Goal: Find contact information: Find contact information

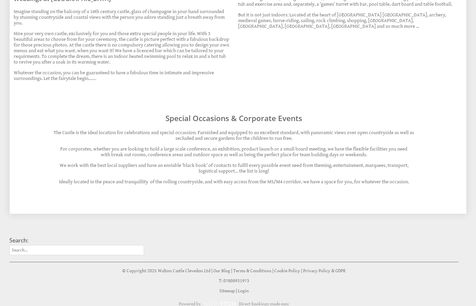
scroll to position [514, 0]
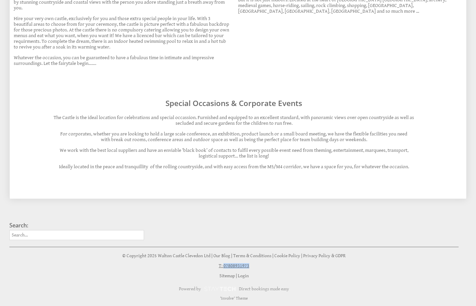
drag, startPoint x: 247, startPoint y: 267, endPoint x: 225, endPoint y: 267, distance: 22.1
click at [225, 267] on p "T: 07808931973" at bounding box center [233, 265] width 449 height 5
copy link "07808931973"
click at [366, 272] on div "Search: © Copyright 2025 [PERSON_NAME] Clevedon Ltd | Our Blog | Terms & Condit…" at bounding box center [233, 261] width 457 height 79
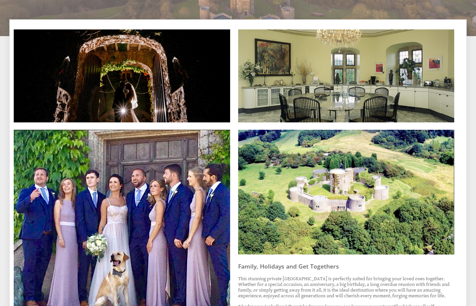
scroll to position [0, 0]
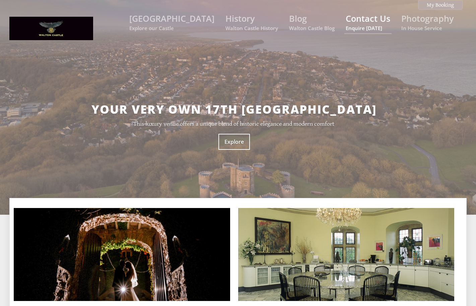
click at [359, 18] on link "Contact Us Enquire [DATE]" at bounding box center [367, 22] width 45 height 19
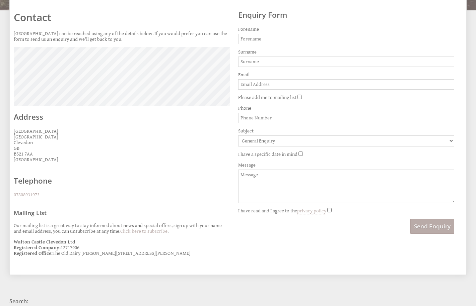
scroll to position [201, 0]
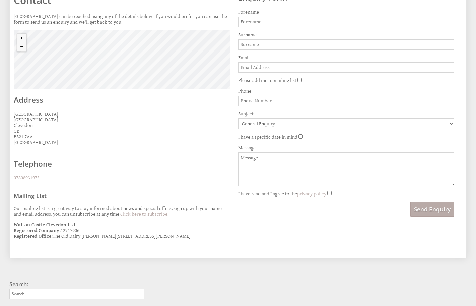
click at [326, 299] on div "Search:" at bounding box center [233, 292] width 449 height 23
